Goal: Task Accomplishment & Management: Use online tool/utility

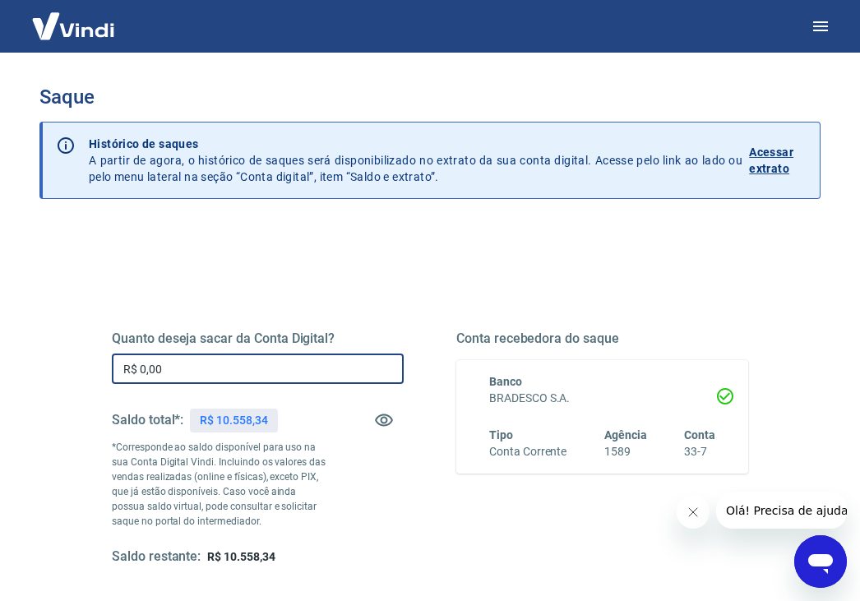
drag, startPoint x: 183, startPoint y: 373, endPoint x: 116, endPoint y: 373, distance: 67.4
click at [116, 373] on input "R$ 0,00" at bounding box center [258, 369] width 292 height 30
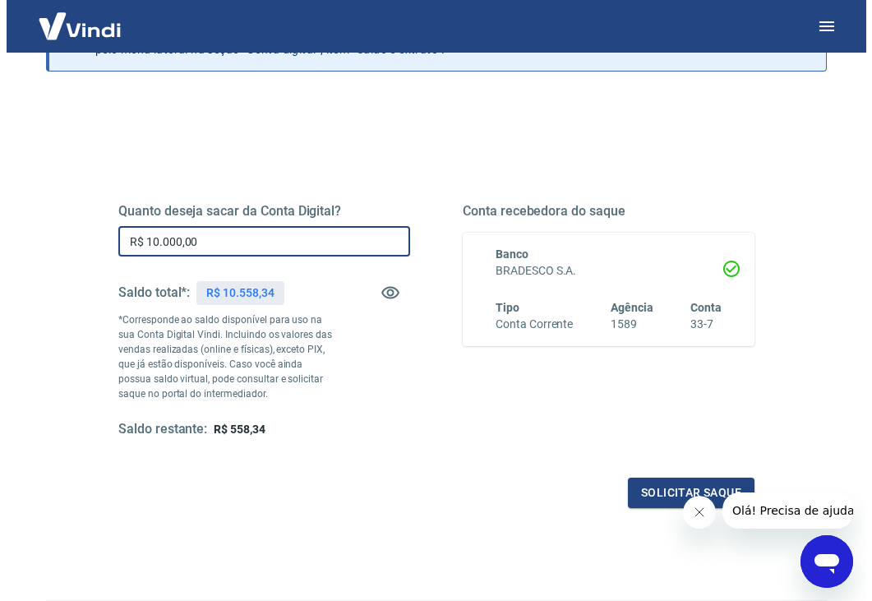
scroll to position [227, 0]
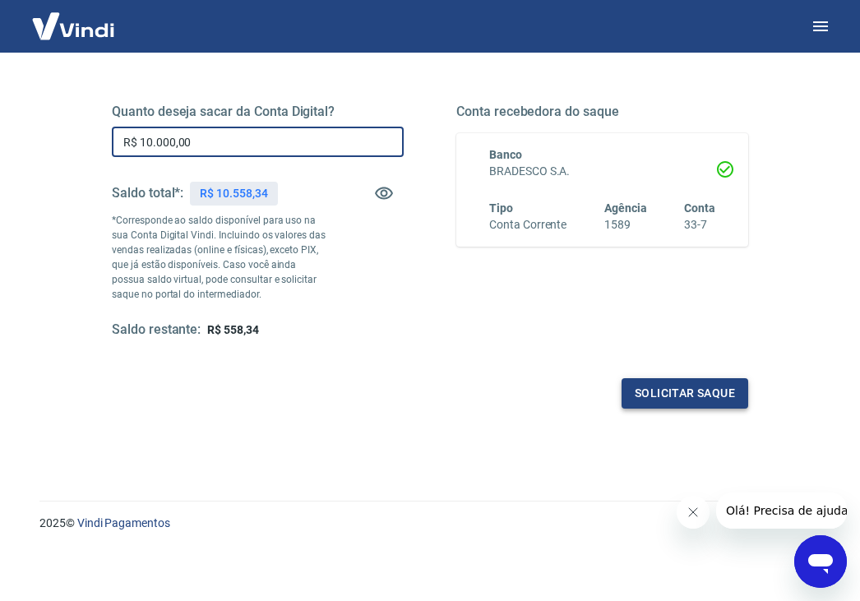
type input "R$ 10.000,00"
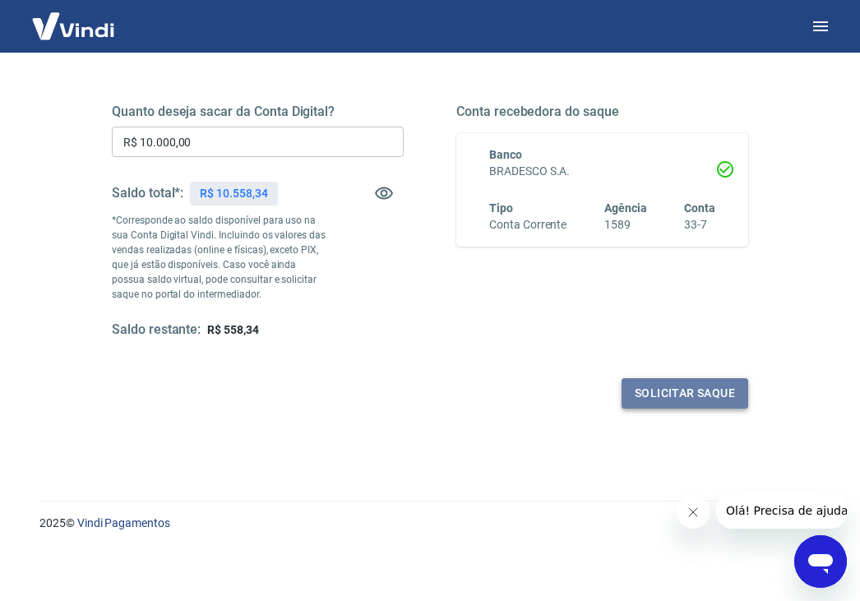
click at [669, 397] on button "Solicitar saque" at bounding box center [685, 393] width 127 height 30
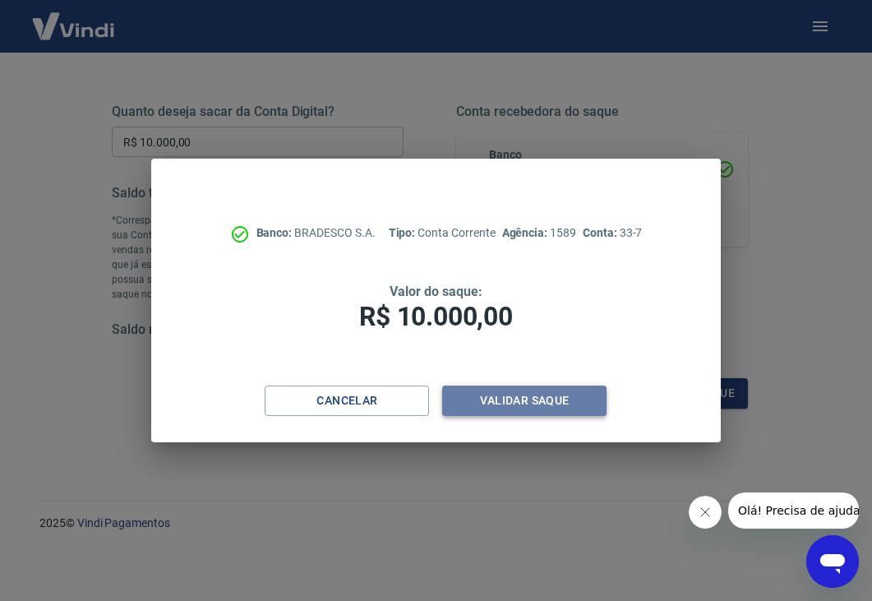
click at [511, 403] on button "Validar saque" at bounding box center [524, 401] width 164 height 30
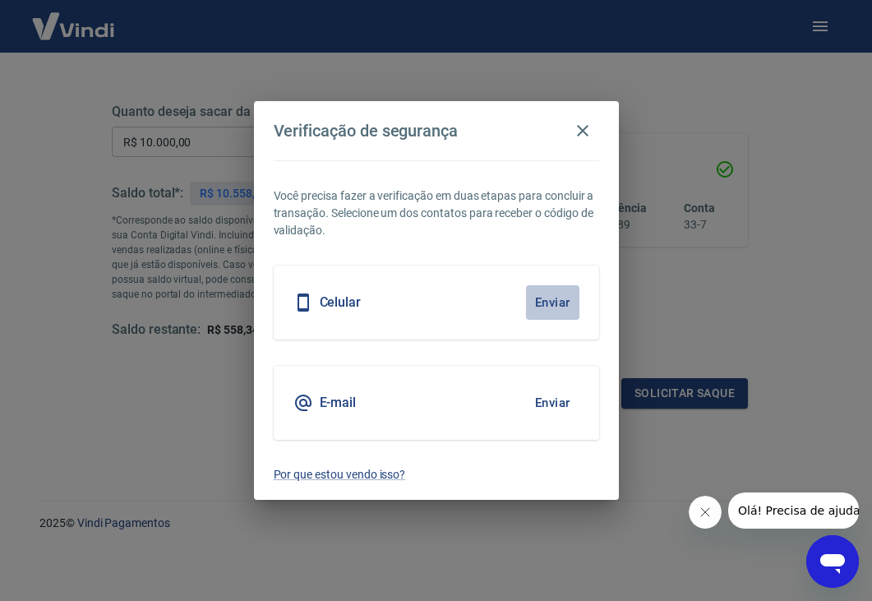
click at [544, 302] on button "Enviar" at bounding box center [552, 302] width 53 height 35
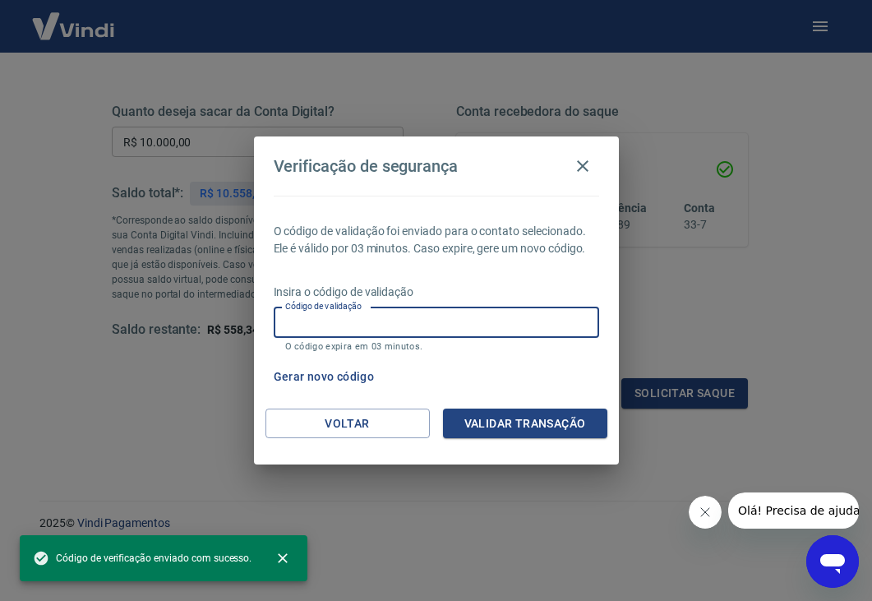
click at [406, 317] on input "Código de validação" at bounding box center [437, 323] width 326 height 30
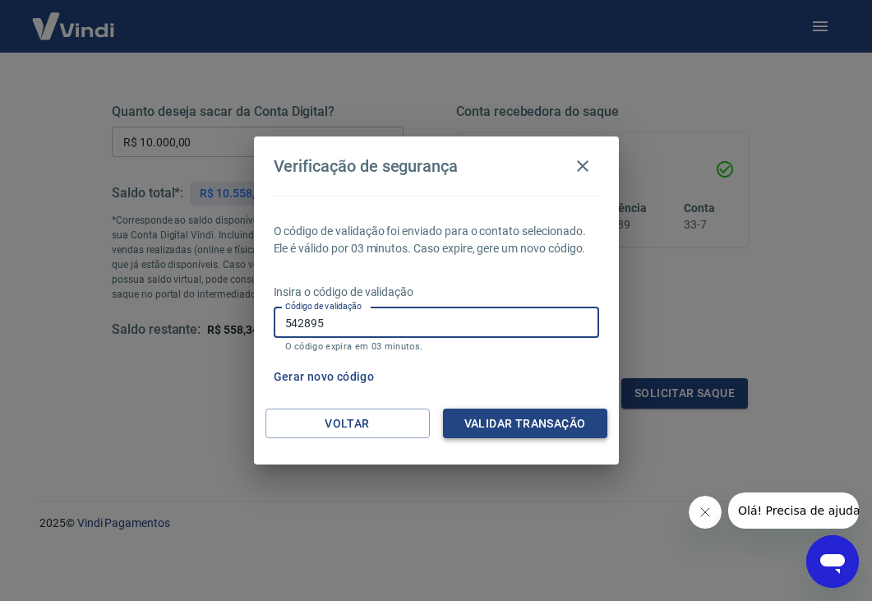
type input "542895"
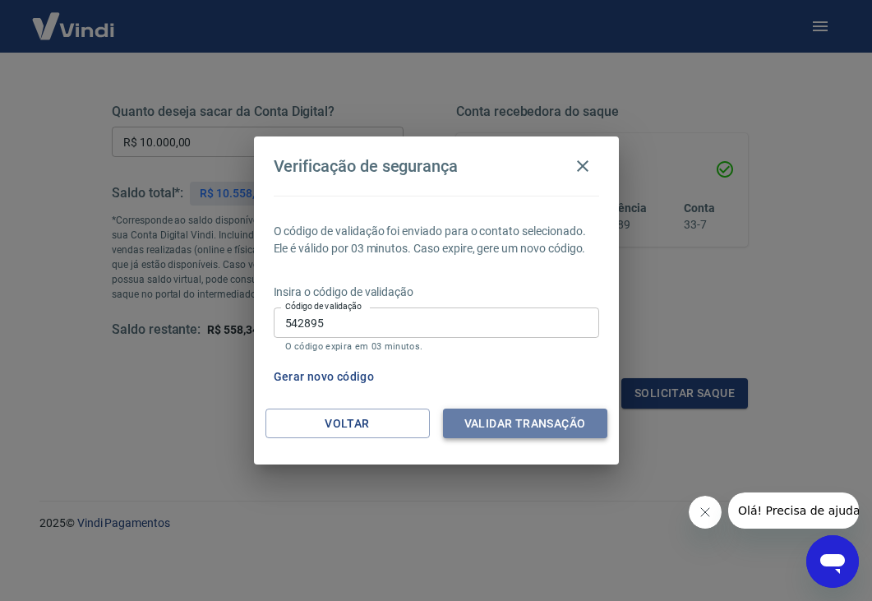
click at [507, 423] on button "Validar transação" at bounding box center [525, 424] width 164 height 30
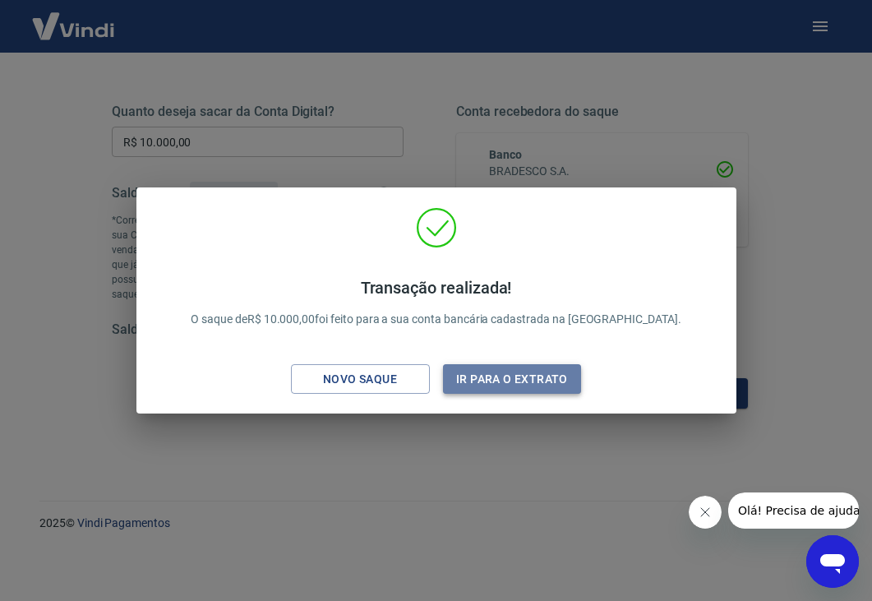
click at [506, 381] on button "Ir para o extrato" at bounding box center [512, 379] width 139 height 30
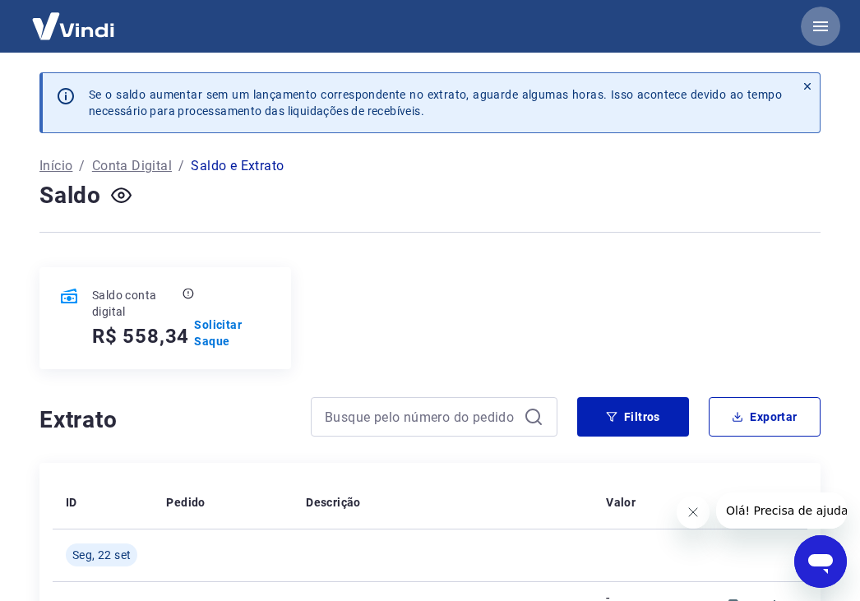
click at [823, 26] on icon "button" at bounding box center [820, 26] width 15 height 10
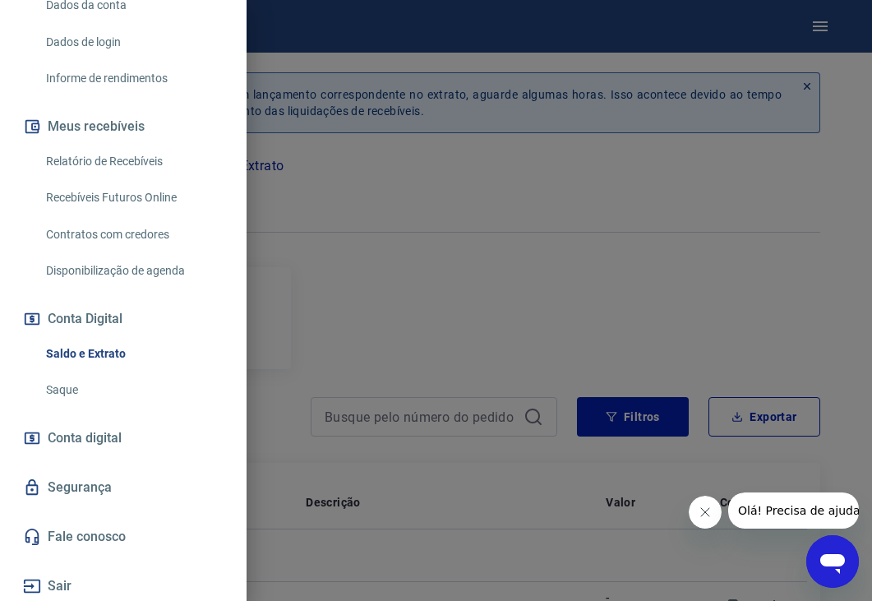
scroll to position [254, 0]
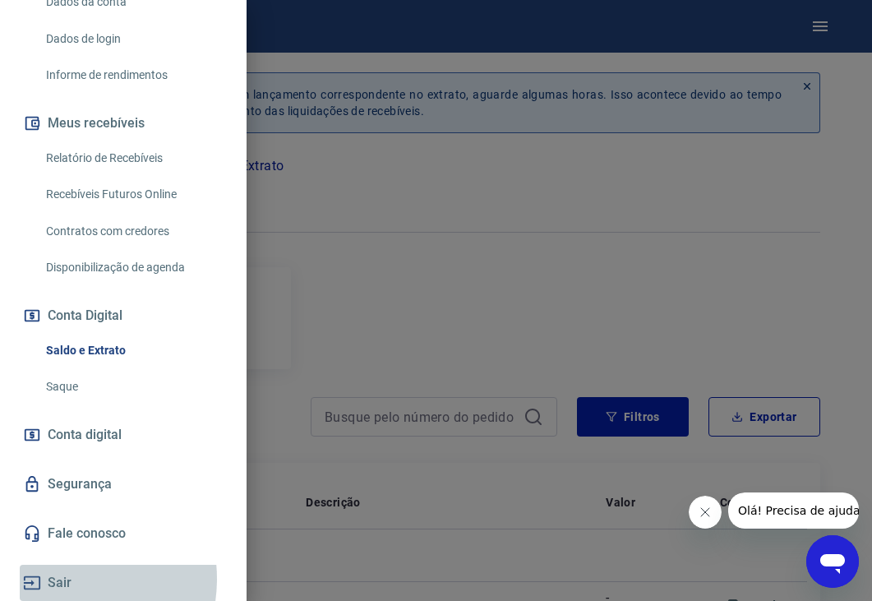
click at [55, 578] on button "Sair" at bounding box center [123, 583] width 207 height 36
